Goal: Find specific page/section: Find specific page/section

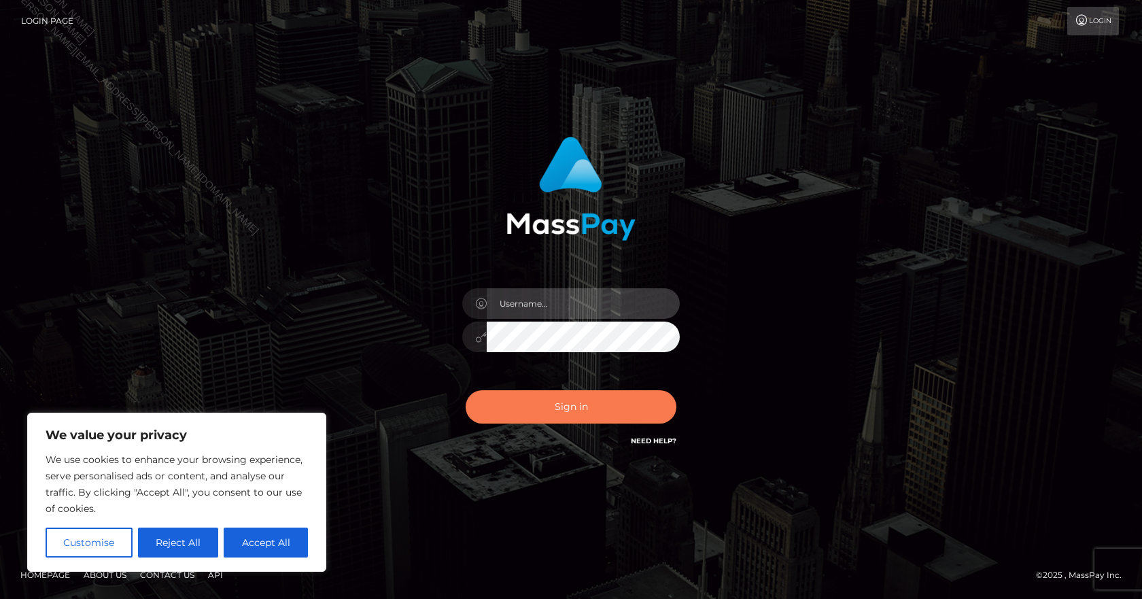
type input "Paula.B2Spin"
click at [583, 399] on button "Sign in" at bounding box center [571, 406] width 211 height 33
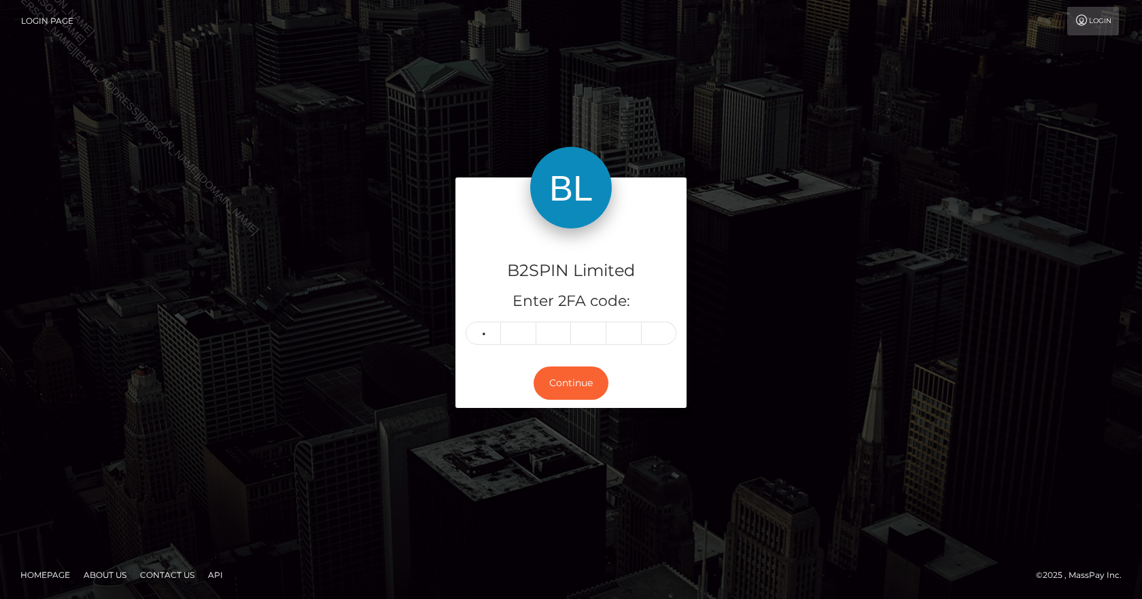
type input "8"
type input "2"
type input "1"
type input "7"
type input "1"
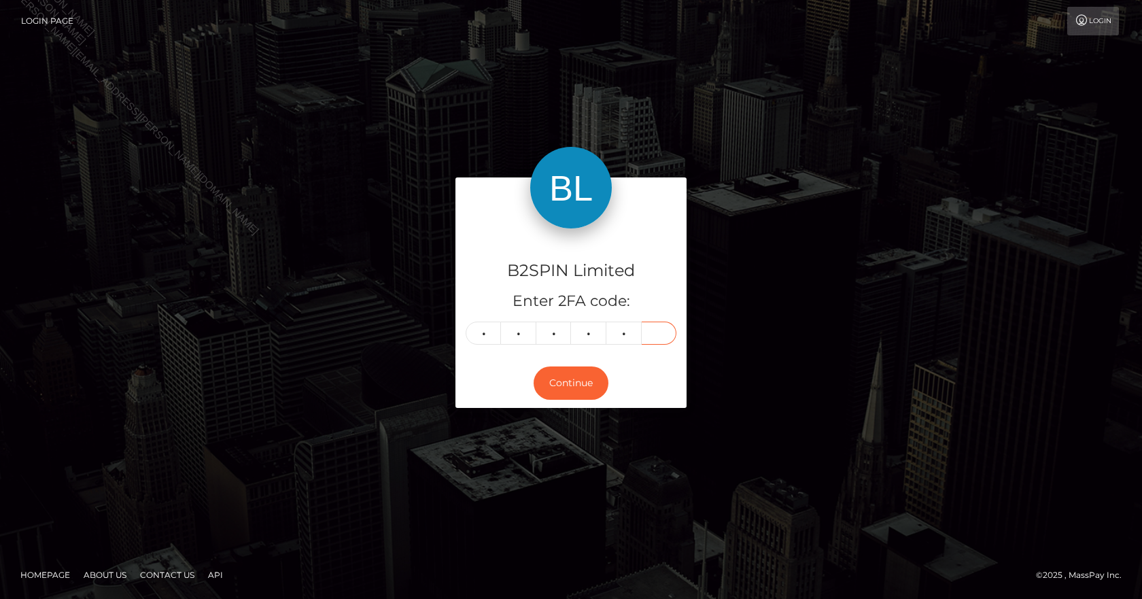
type input "0"
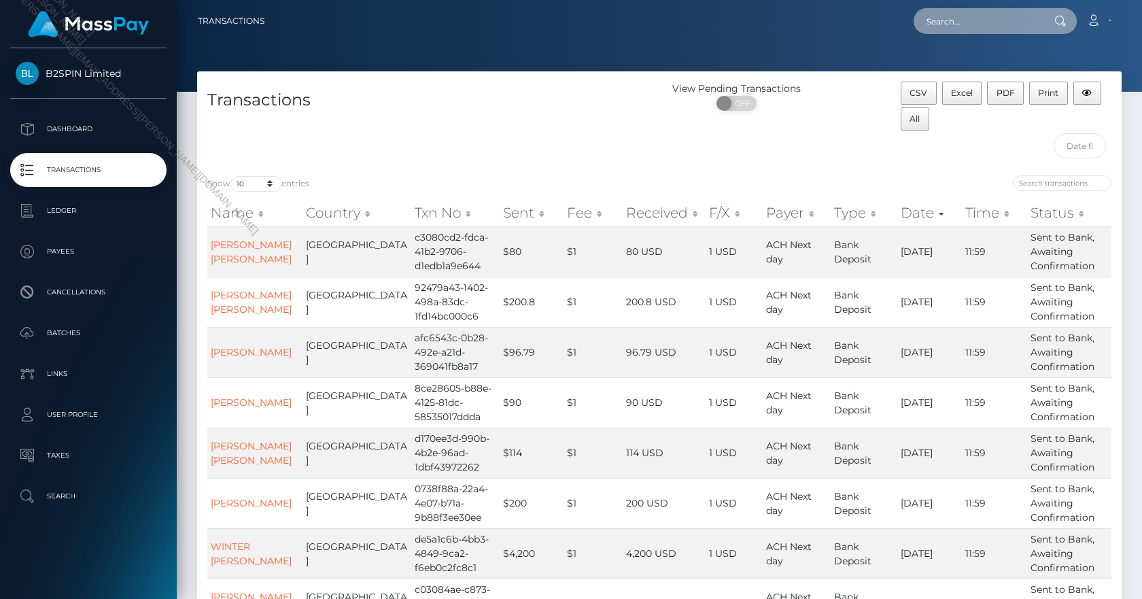
click at [962, 14] on input "text" at bounding box center [978, 21] width 128 height 26
paste input "160b958e-bdbf-40c2-82d3-32c195f63305"
click at [1012, 20] on input "160b958e-bdbf-40c2-82d3-32c195f63305" at bounding box center [978, 21] width 128 height 26
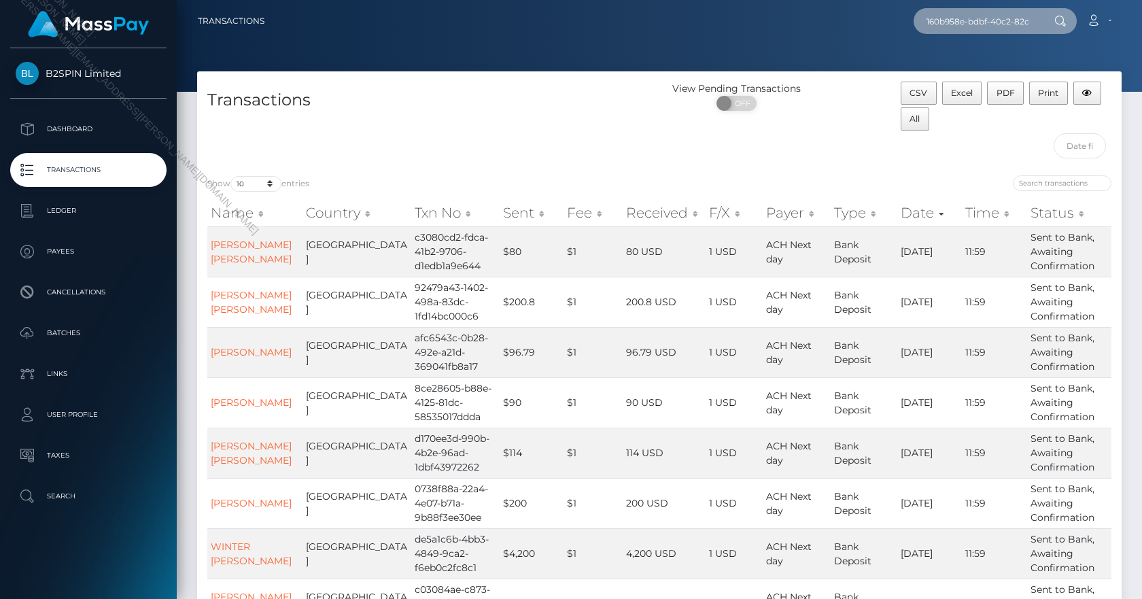
paste input "DOROTHY ELIZABETH SMITH"
type input "DOROTHY ELIZABETH SMITH"
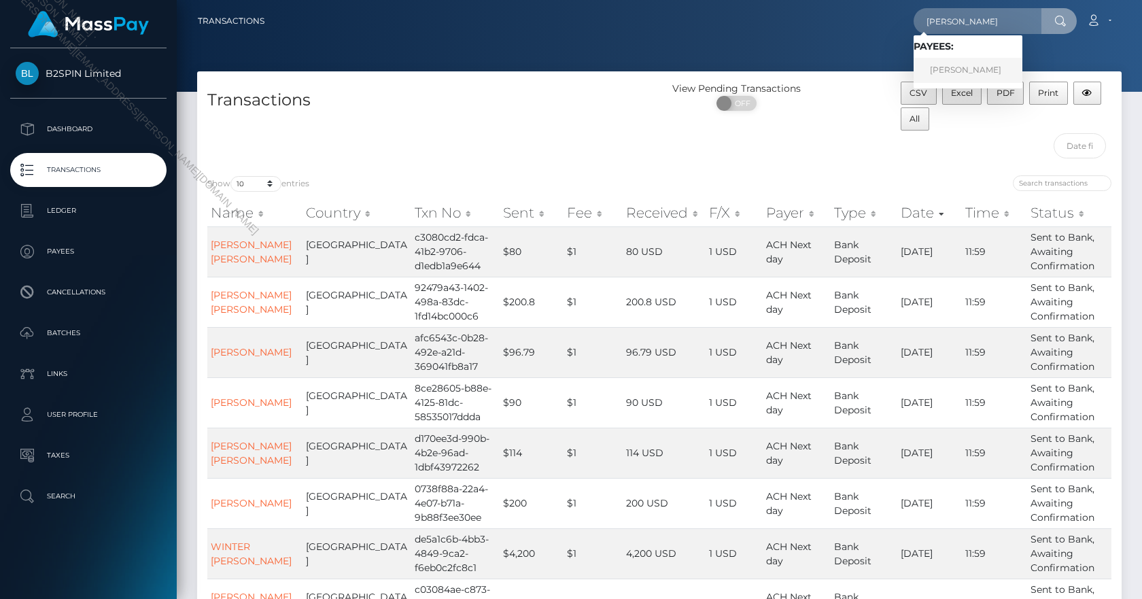
scroll to position [0, 0]
click at [1007, 73] on link "DOROTHY ELIZABETH SMITH" at bounding box center [968, 70] width 109 height 25
